Goal: Obtain resource: Download file/media

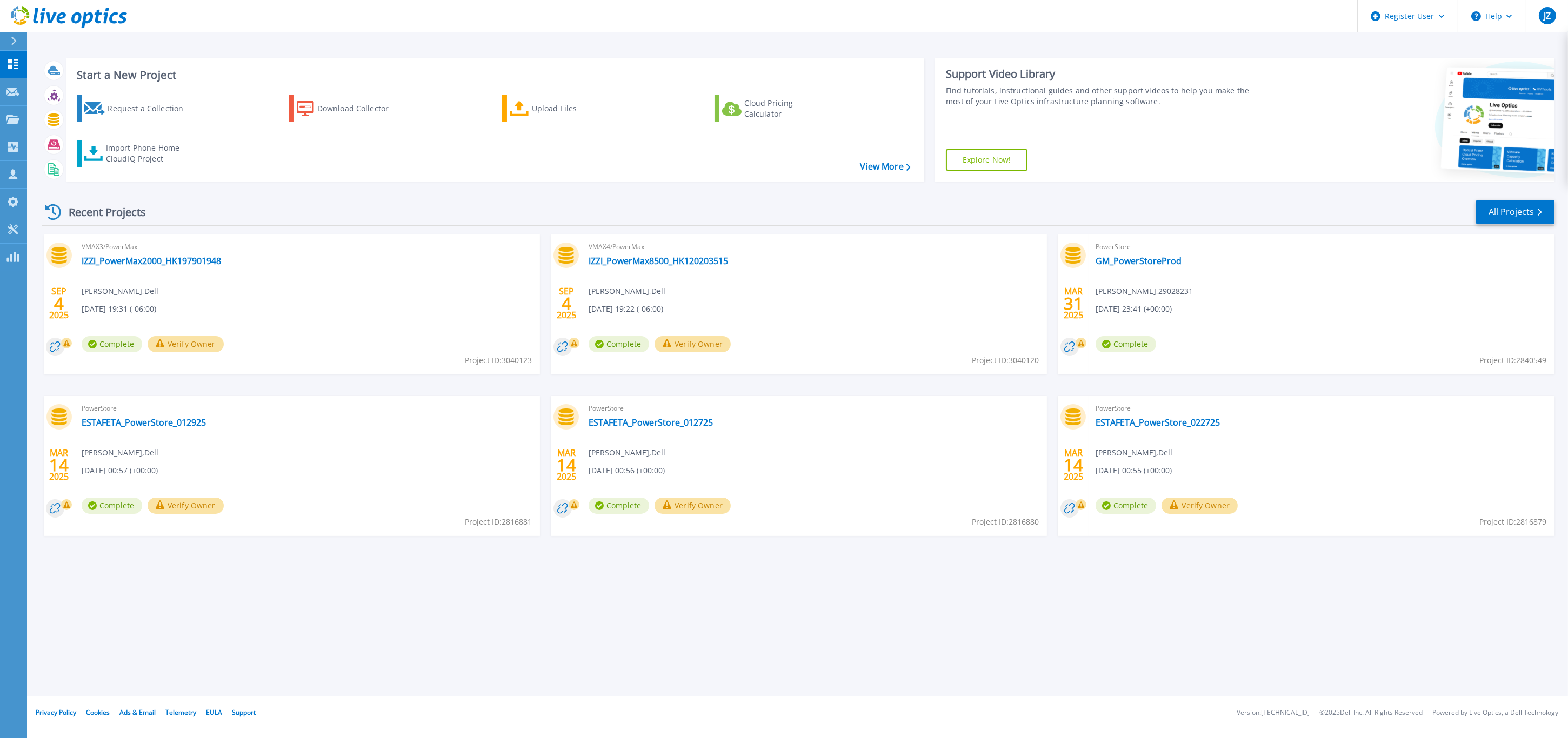
click at [204, 345] on button "Verify Owner" at bounding box center [185, 344] width 76 height 17
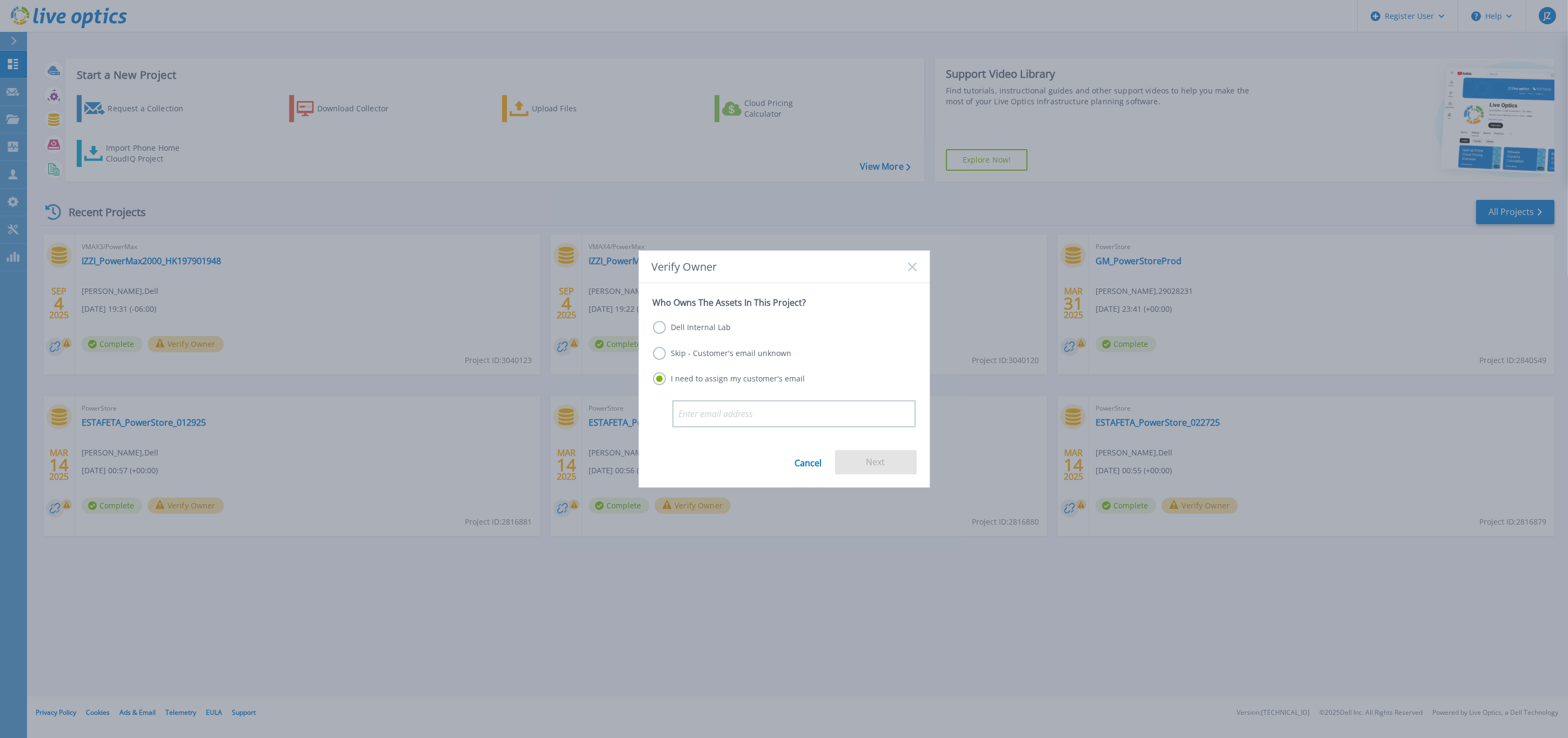
click at [720, 349] on label "Skip - Customer's email unknown" at bounding box center [722, 353] width 139 height 13
click at [0, 0] on input "Skip - Customer's email unknown" at bounding box center [0, 0] width 0 height 0
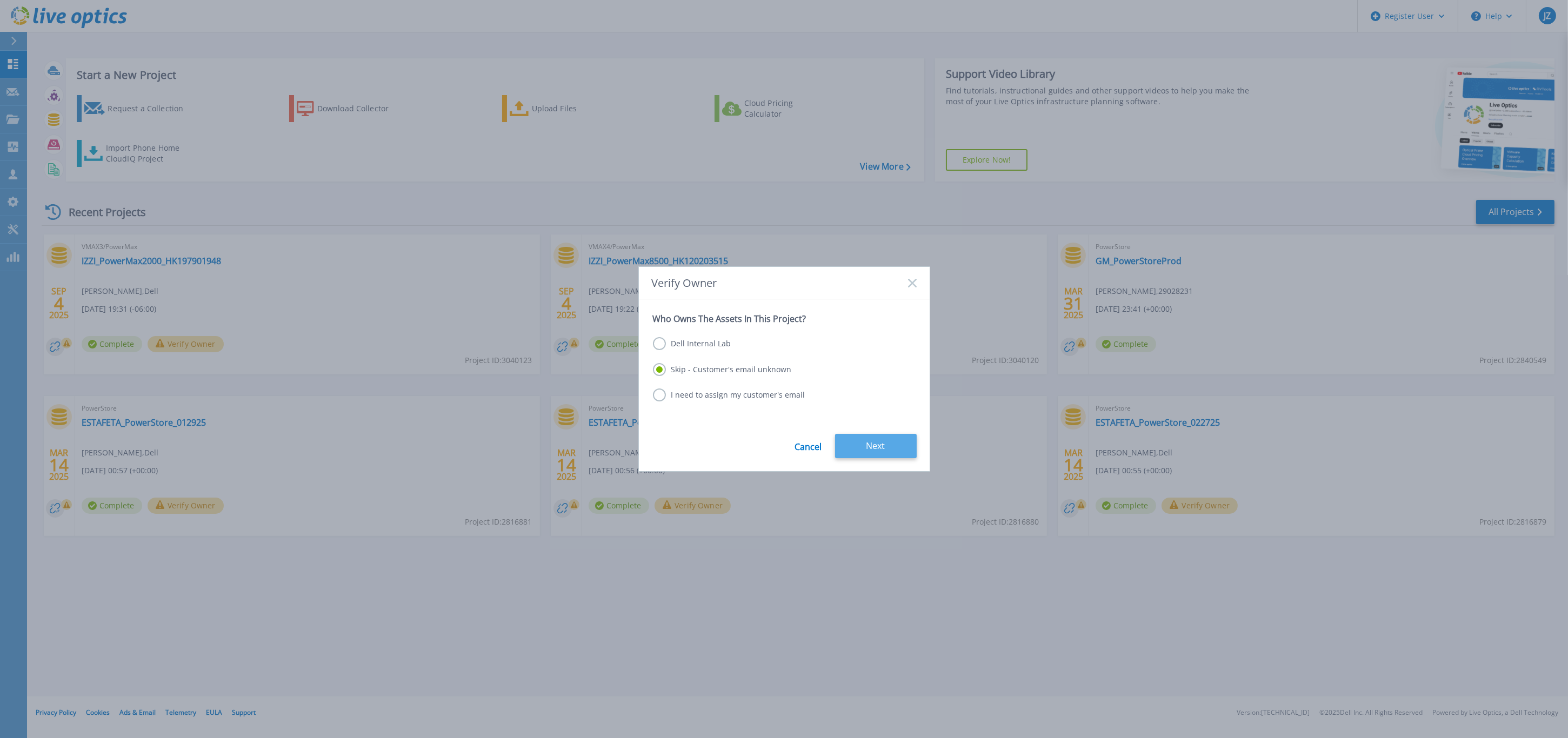
click at [854, 442] on button "Next" at bounding box center [875, 446] width 81 height 25
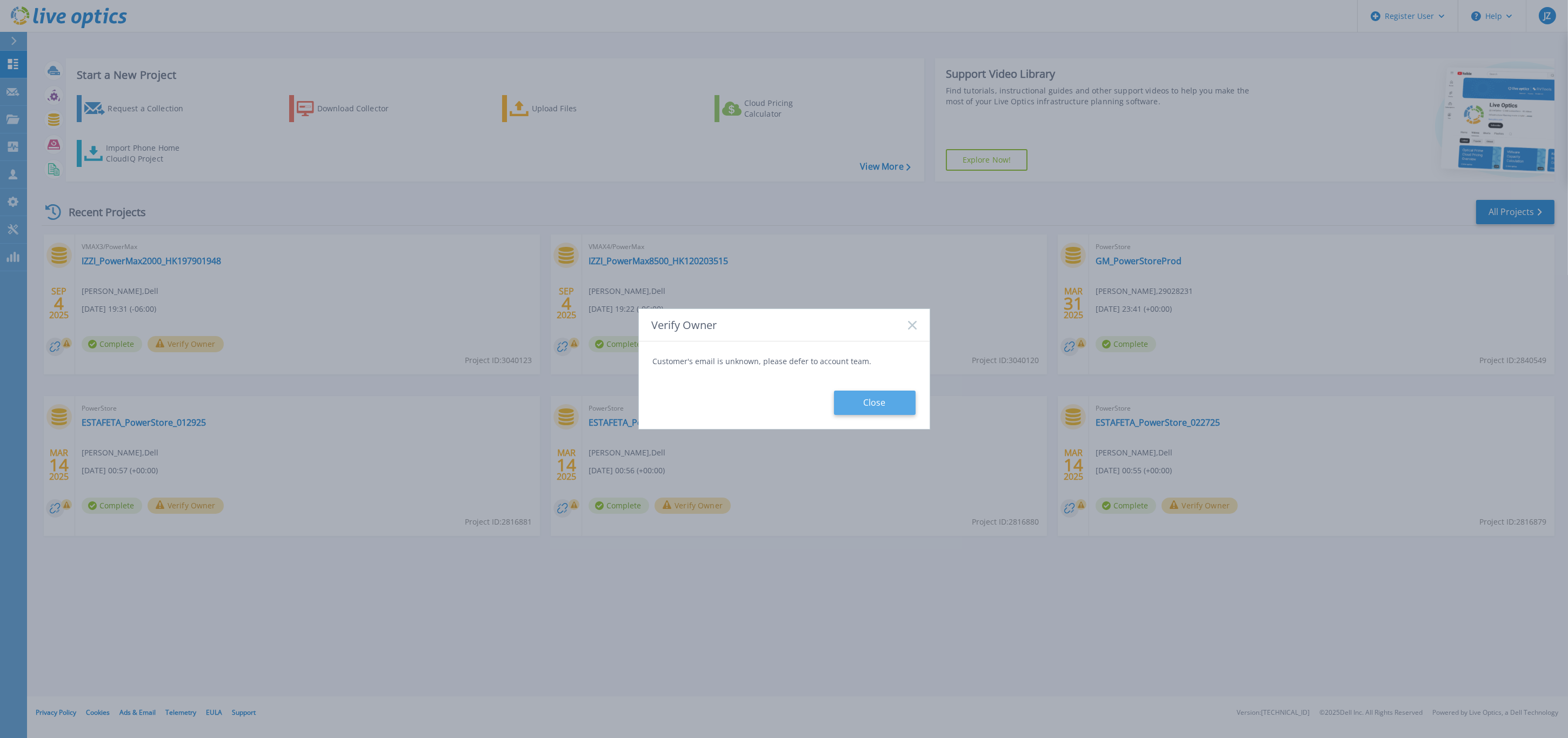
click at [866, 401] on button "Close" at bounding box center [874, 403] width 81 height 25
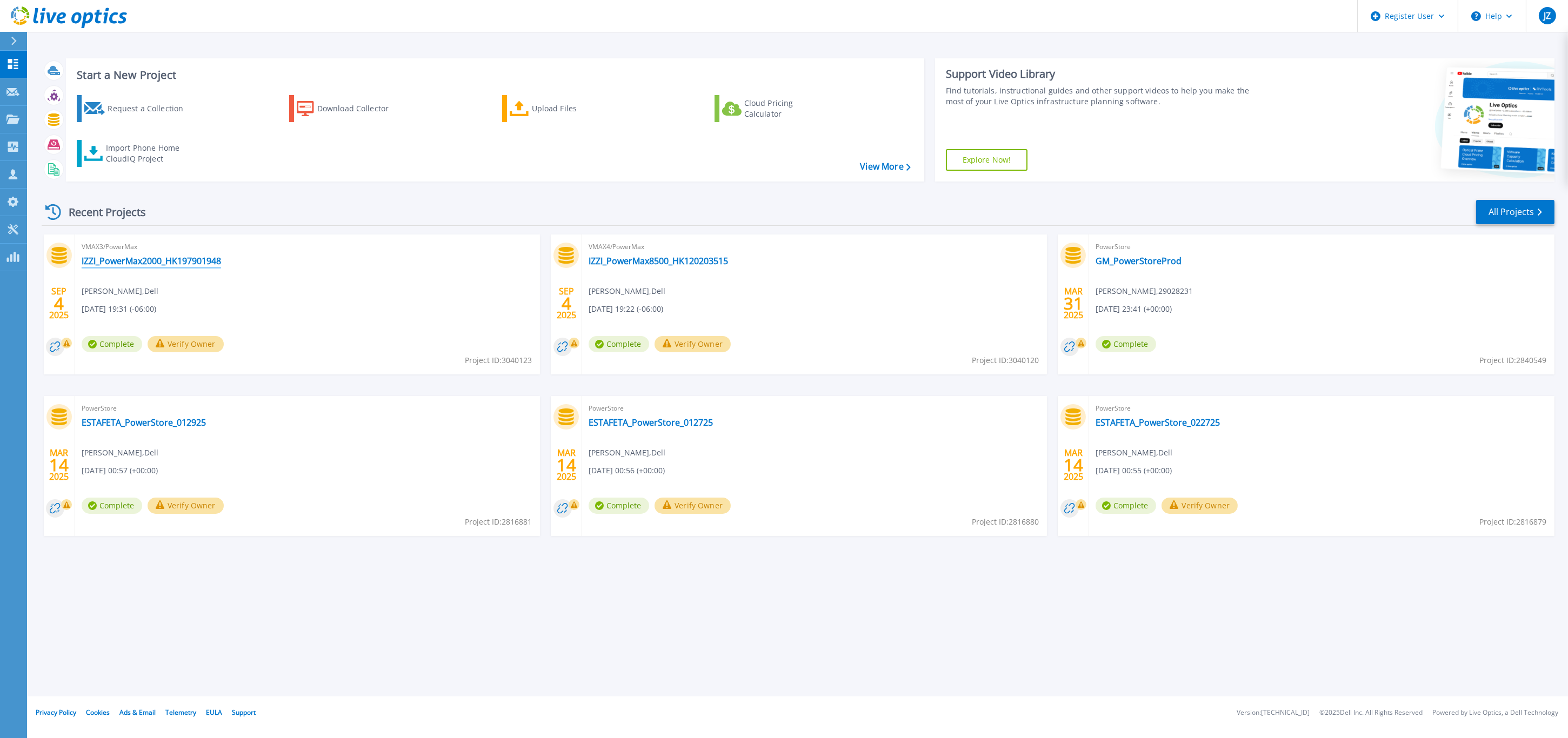
click at [171, 258] on link "IZZI_PowerMax2000_HK197901948" at bounding box center [151, 261] width 139 height 11
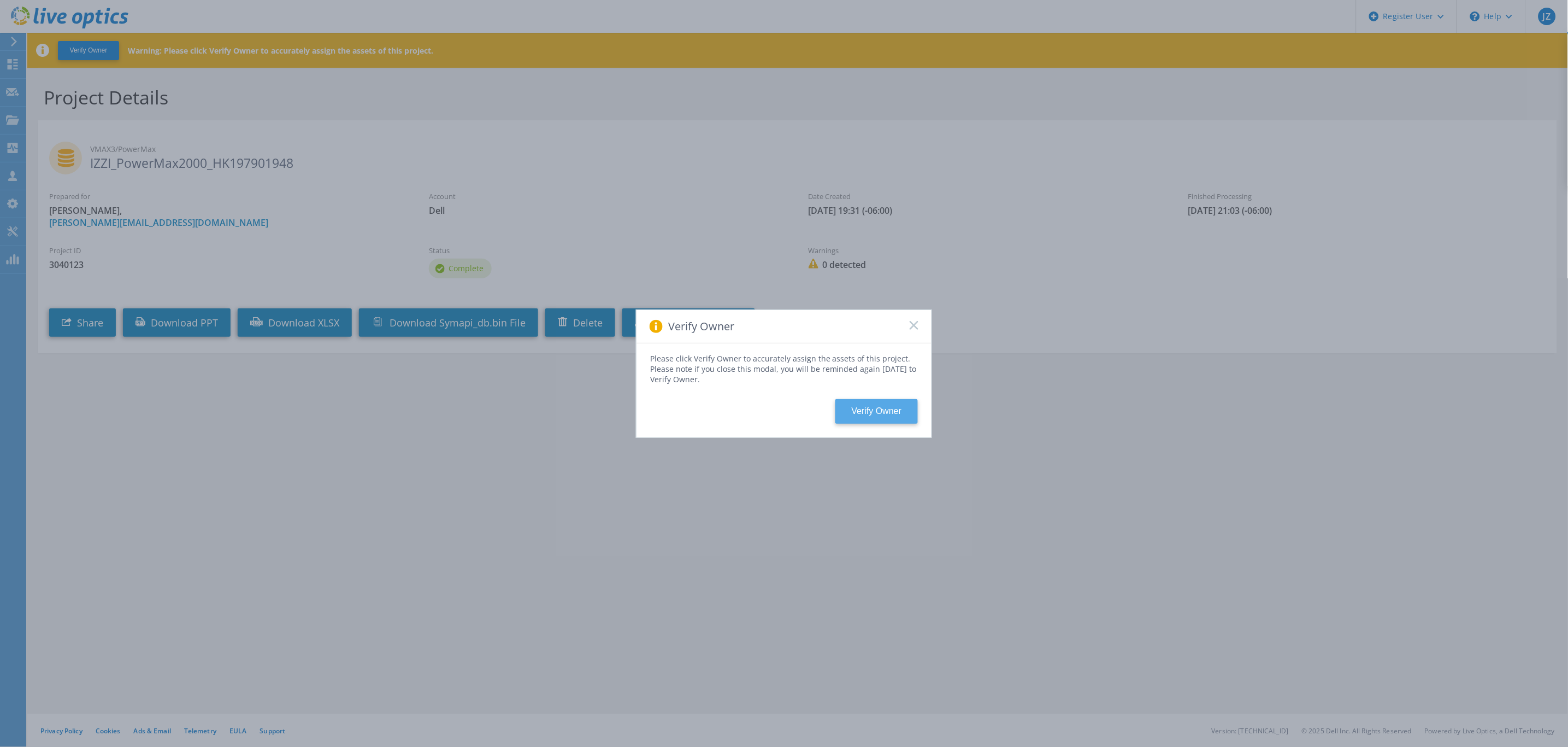
click at [876, 408] on button "Verify Owner" at bounding box center [876, 411] width 82 height 25
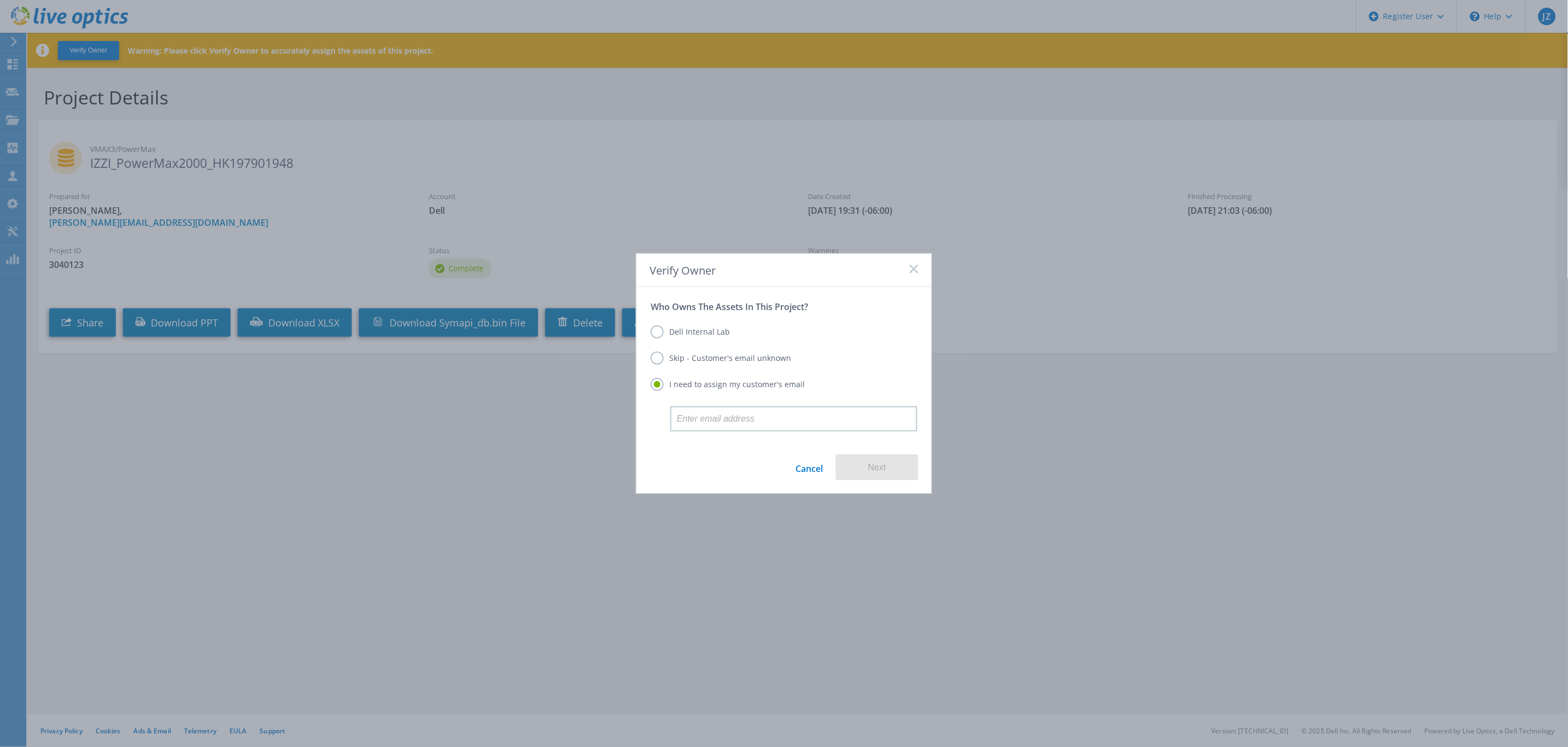
click at [764, 361] on label "Skip - Customer's email unknown" at bounding box center [721, 358] width 141 height 13
click at [0, 0] on input "Skip - Customer's email unknown" at bounding box center [0, 0] width 0 height 0
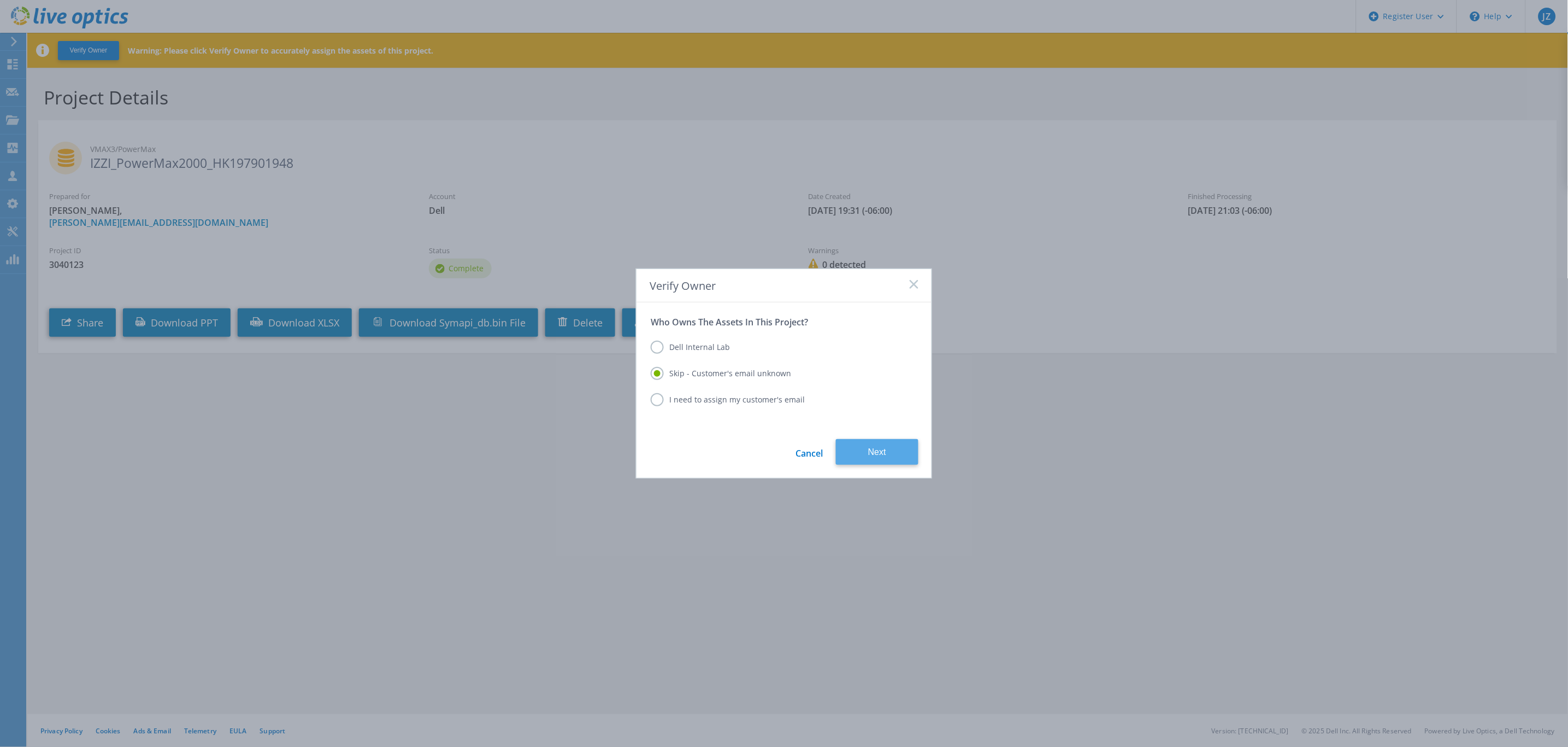
click at [875, 453] on button "Next" at bounding box center [877, 451] width 82 height 26
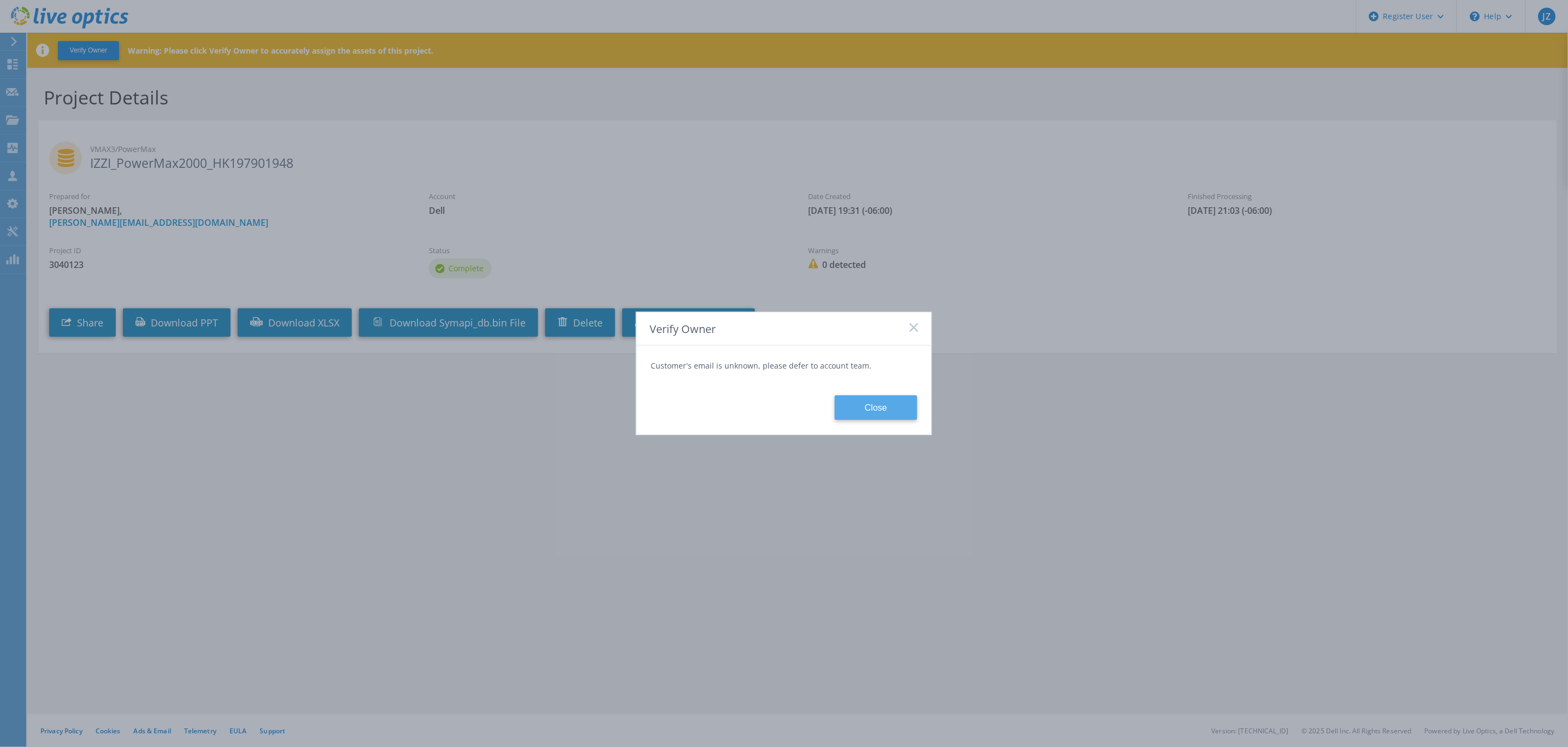
click at [880, 413] on button "Close" at bounding box center [876, 408] width 82 height 25
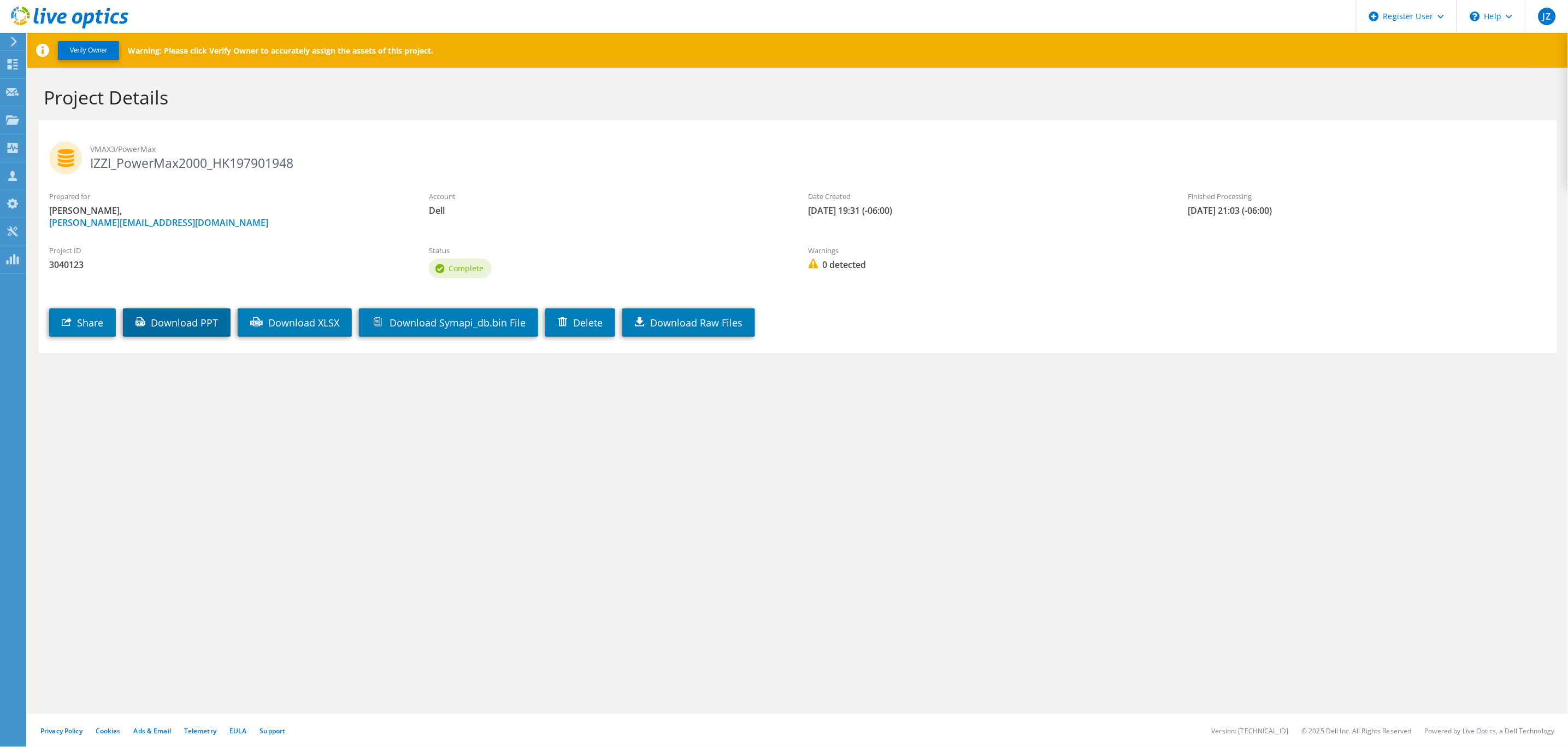
click at [172, 325] on link "Download PPT" at bounding box center [177, 323] width 108 height 28
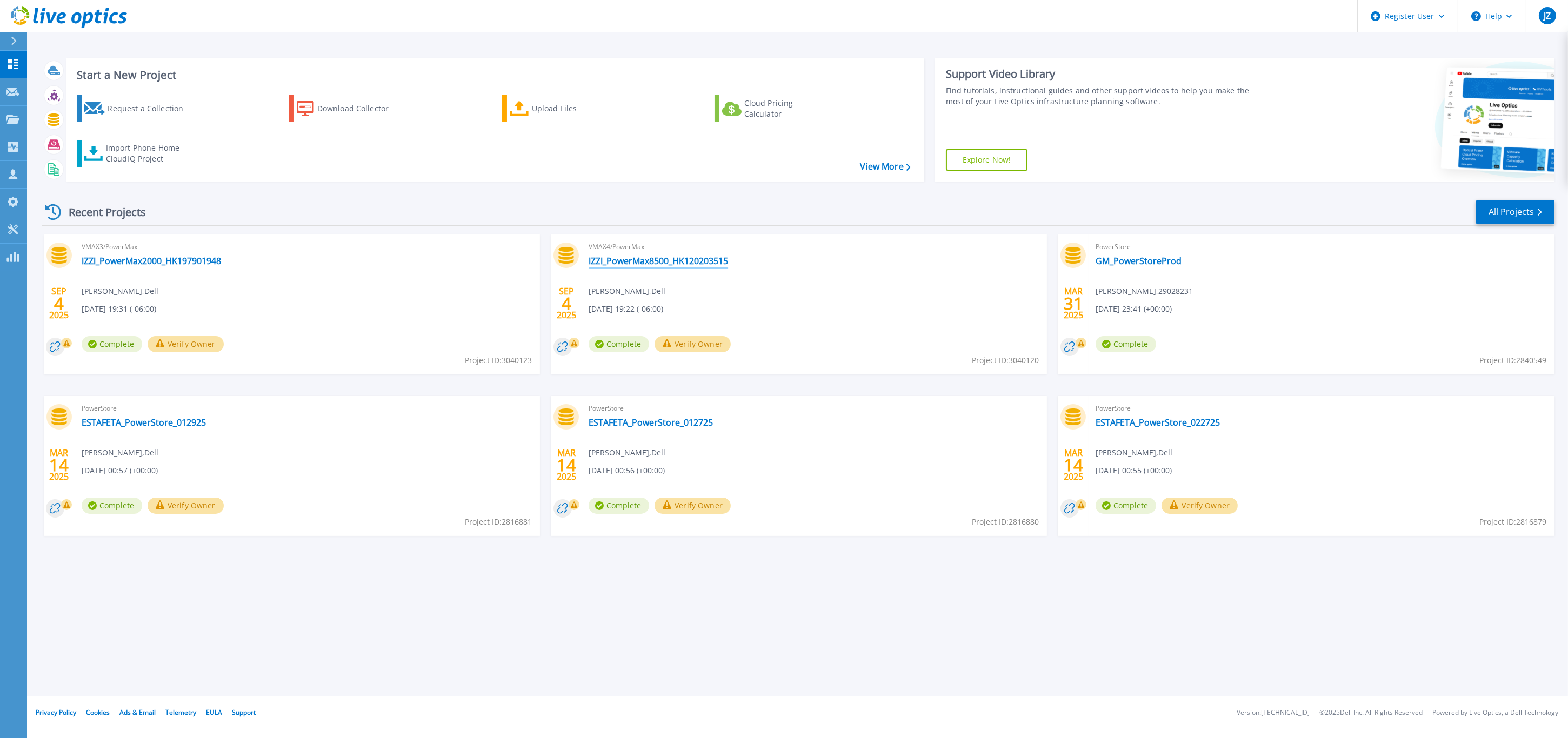
click at [646, 264] on link "IZZI_PowerMax8500_HK120203515" at bounding box center [658, 261] width 139 height 11
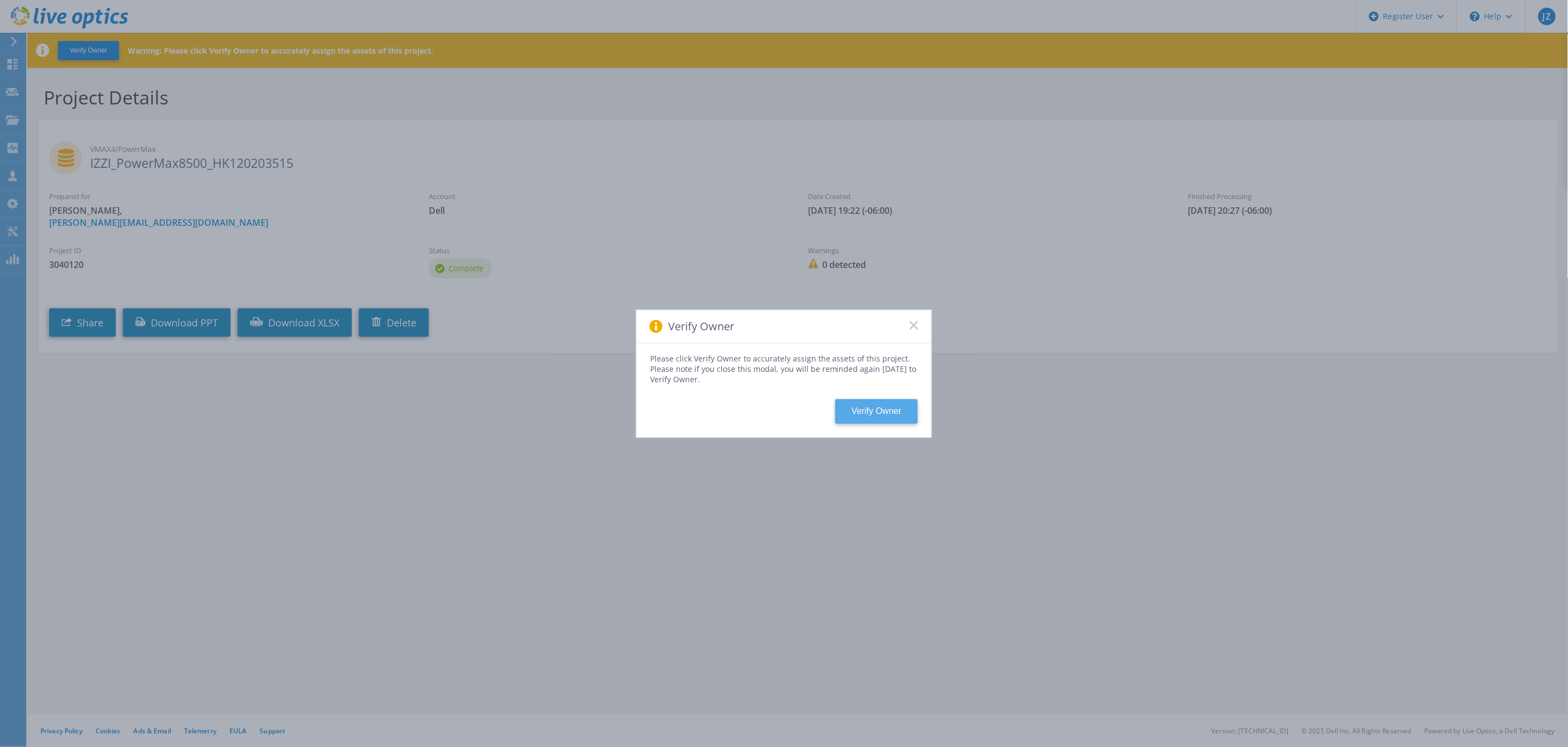
click at [874, 417] on button "Verify Owner" at bounding box center [876, 411] width 82 height 25
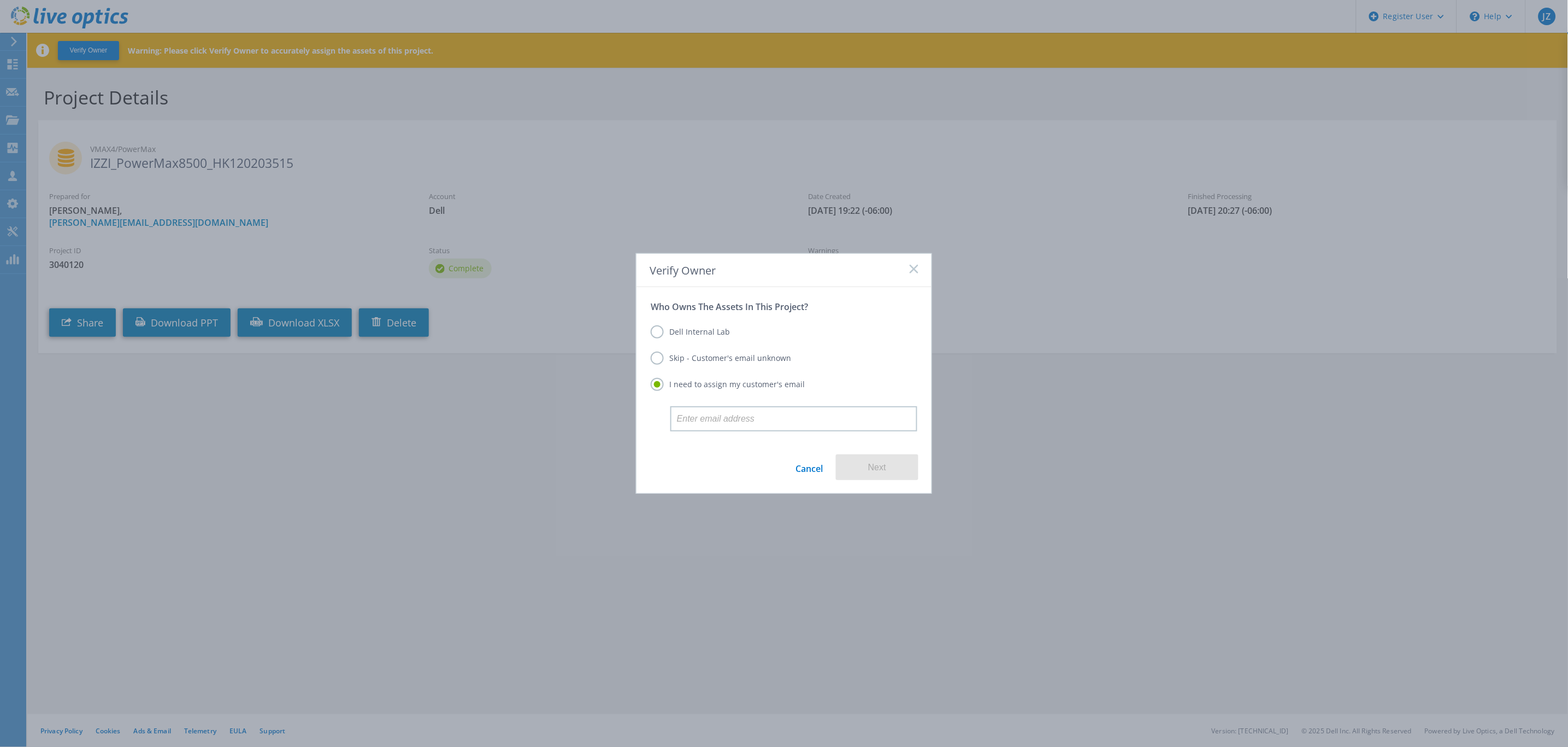
click at [741, 355] on label "Skip - Customer's email unknown" at bounding box center [721, 358] width 141 height 13
click at [0, 0] on input "Skip - Customer's email unknown" at bounding box center [0, 0] width 0 height 0
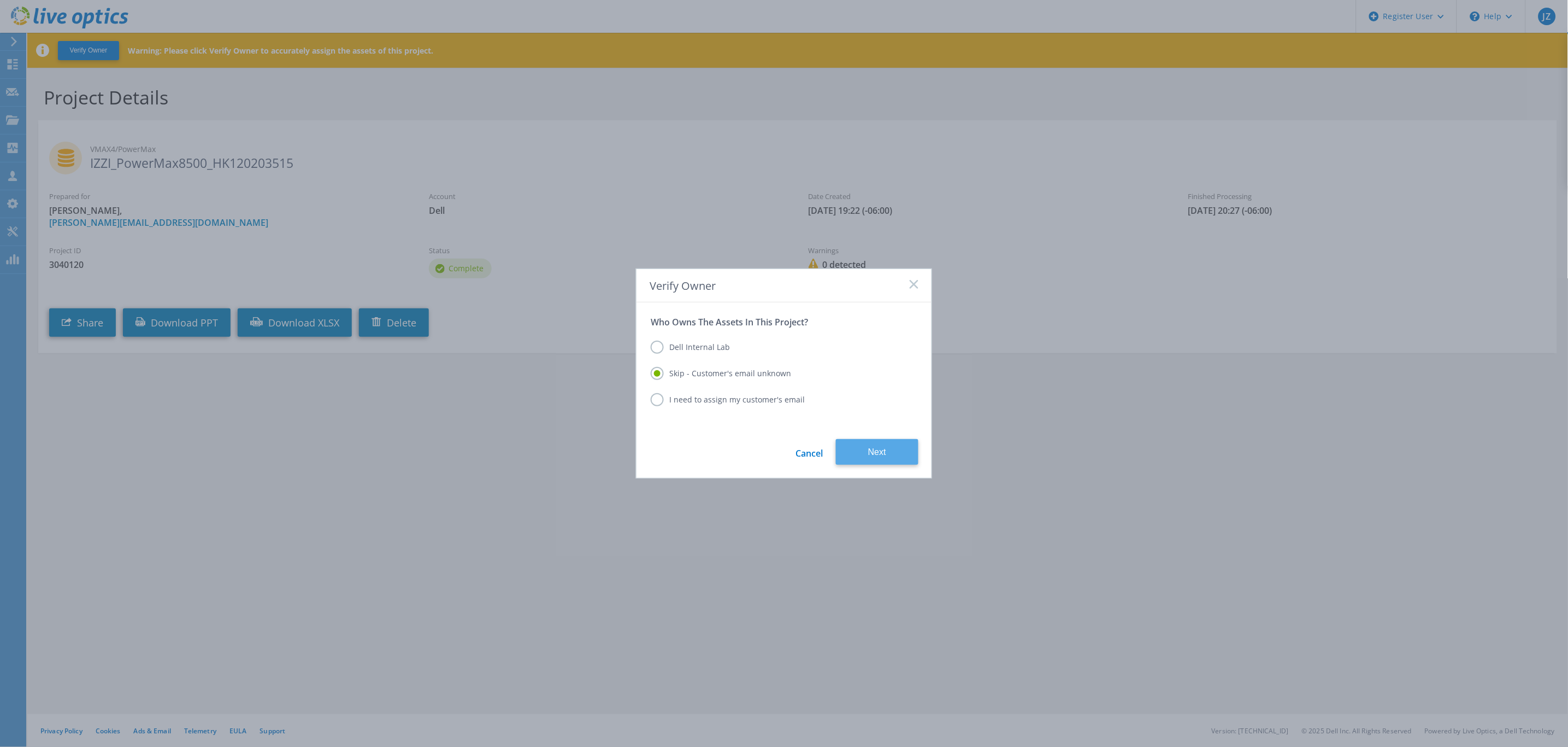
click at [880, 449] on button "Next" at bounding box center [877, 451] width 82 height 26
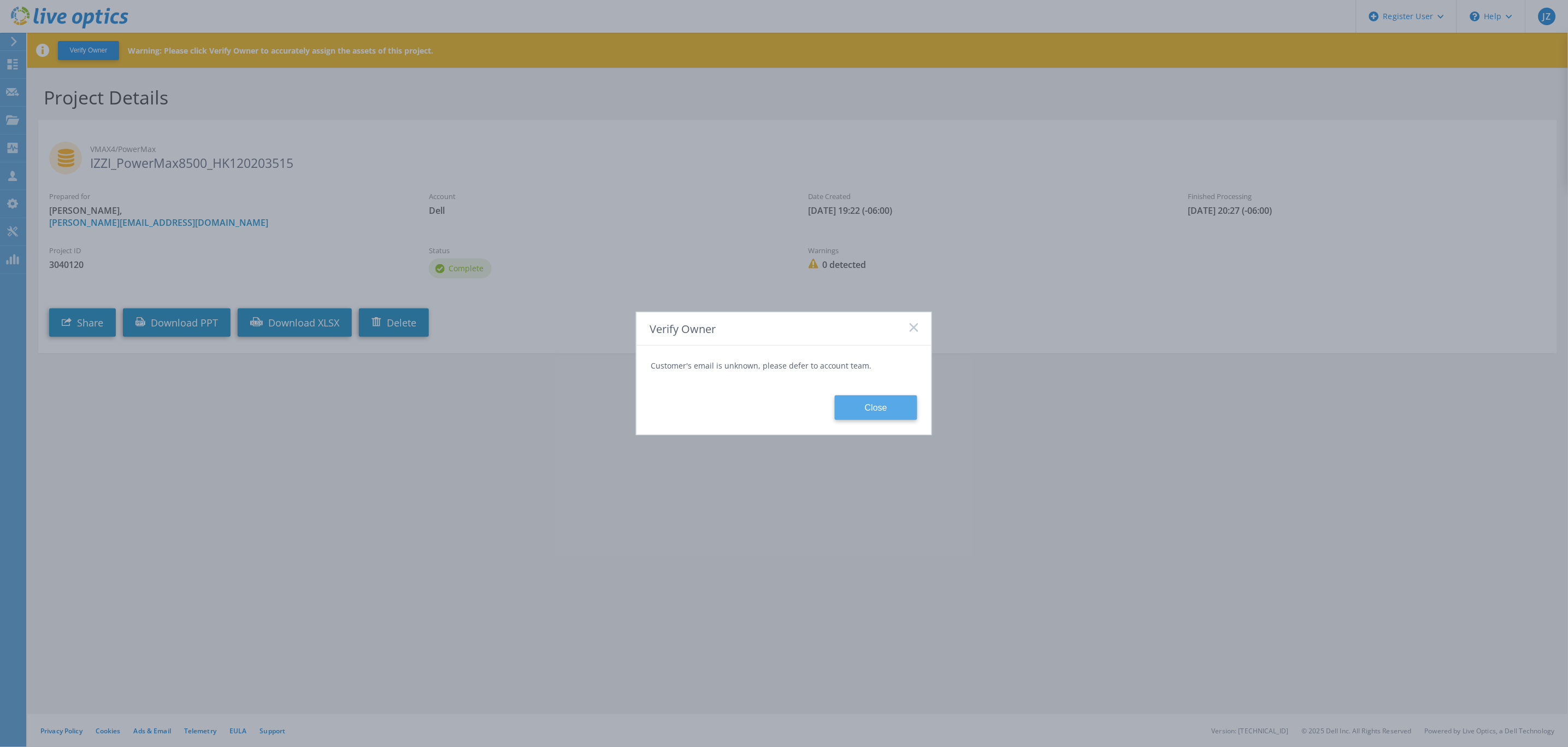
click at [887, 403] on button "Close" at bounding box center [876, 408] width 82 height 25
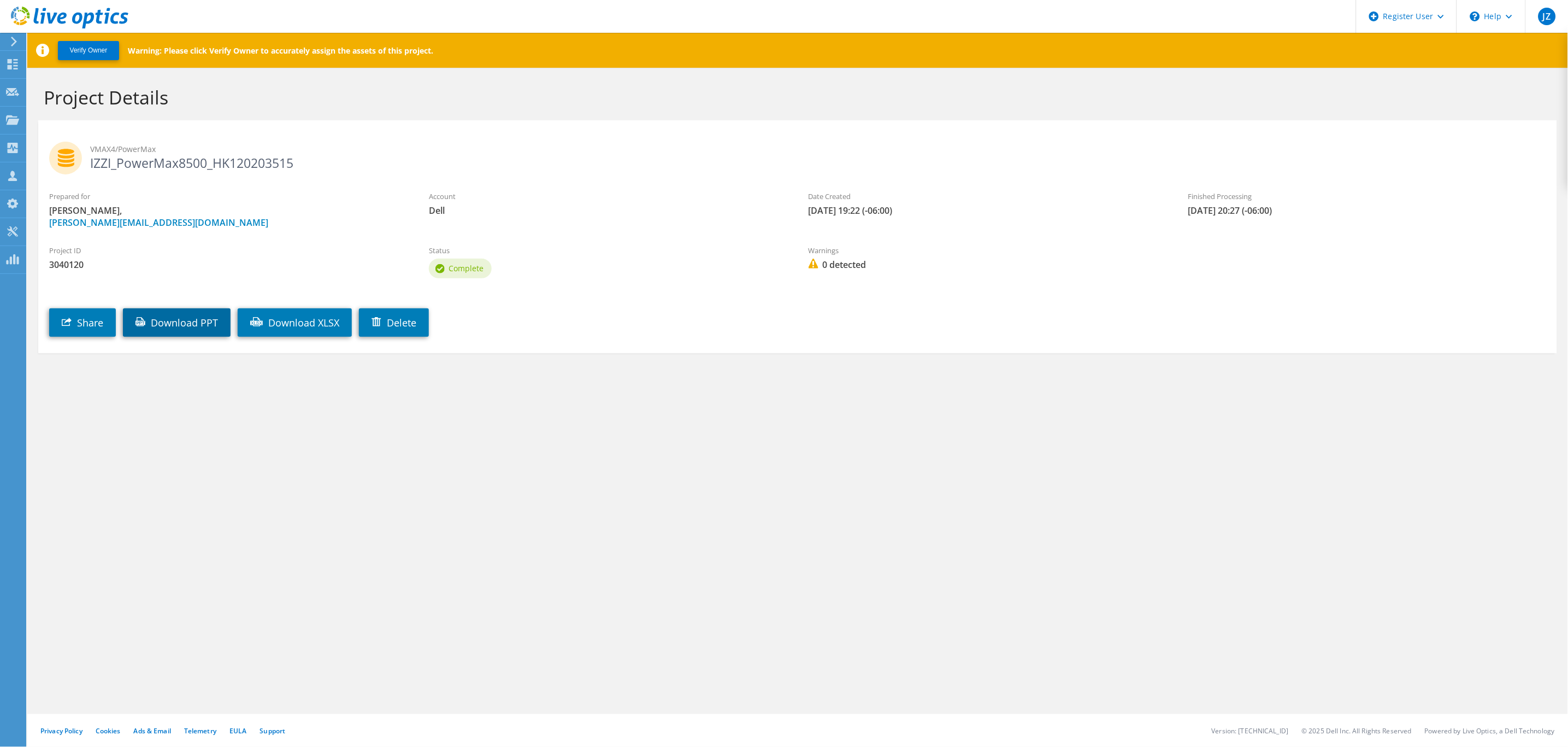
click at [176, 323] on link "Download PPT" at bounding box center [177, 323] width 108 height 28
